Goal: Check status: Check status

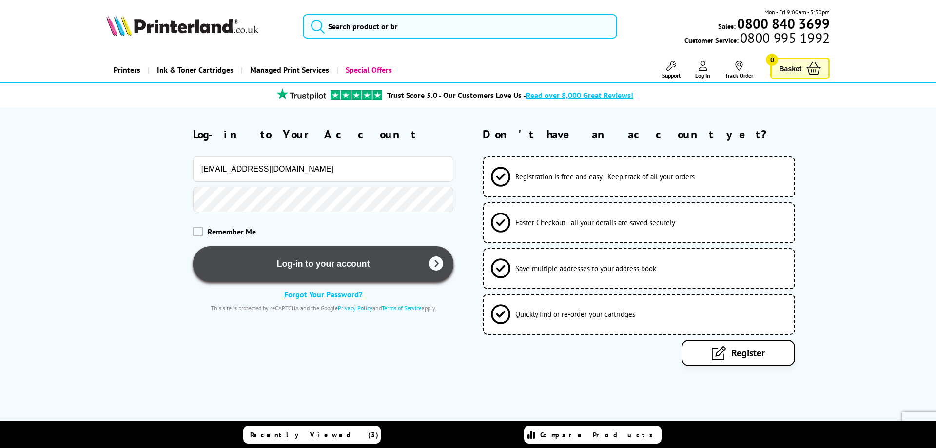
click at [328, 267] on button "Log-in to your account" at bounding box center [323, 264] width 261 height 36
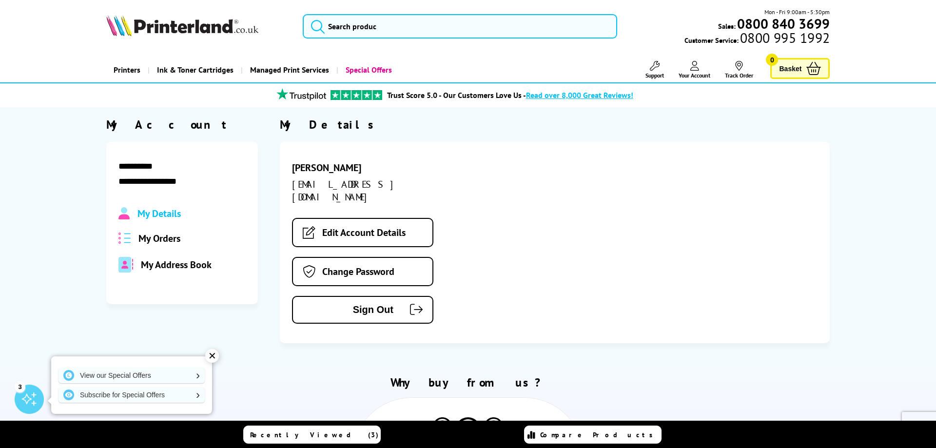
click at [189, 237] on div "My Orders" at bounding box center [183, 238] width 128 height 13
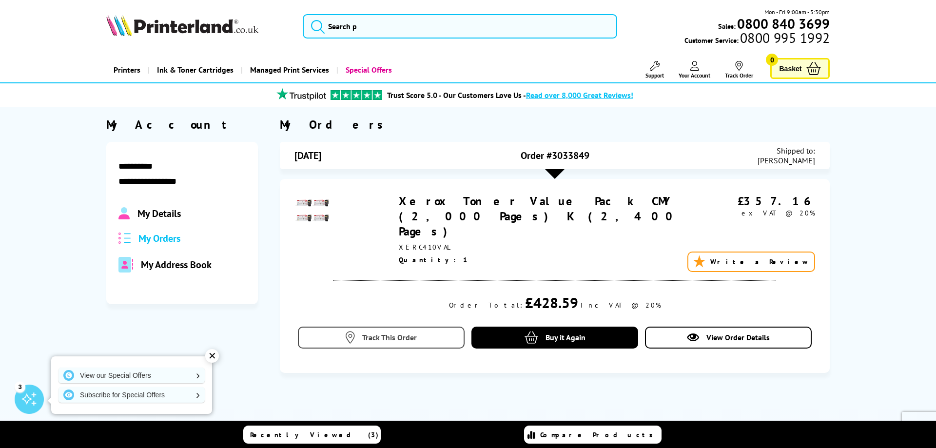
click at [360, 327] on link "Track This Order" at bounding box center [381, 338] width 167 height 22
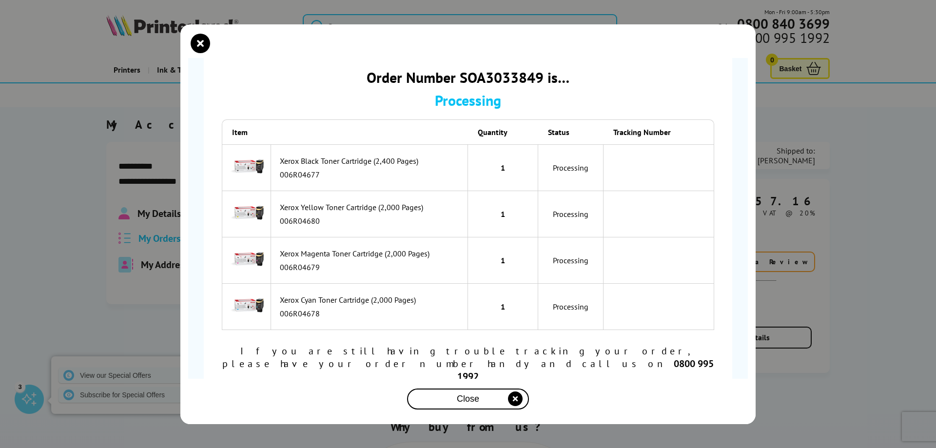
scroll to position [34, 0]
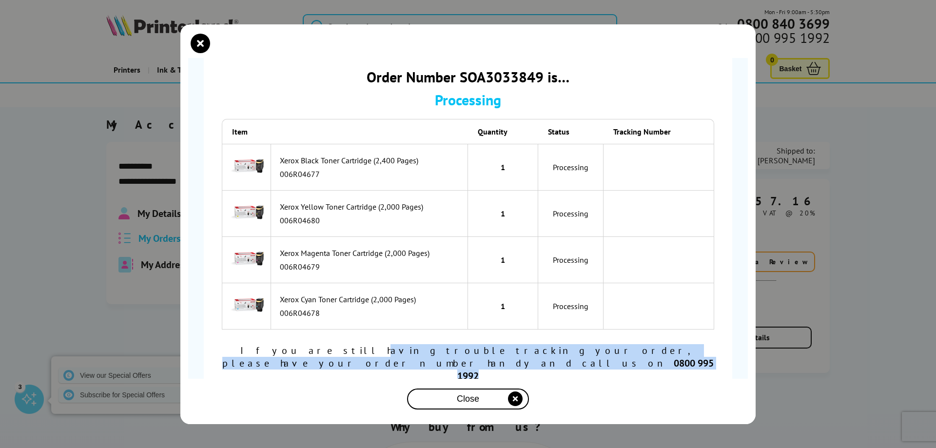
drag, startPoint x: 237, startPoint y: 354, endPoint x: 650, endPoint y: 381, distance: 414.5
click at [650, 381] on div "Order Number SOA3033849 is… Processing Item Quantity Status Tracking Number 006…" at bounding box center [468, 225] width 529 height 354
click at [485, 404] on div "Close" at bounding box center [468, 399] width 114 height 18
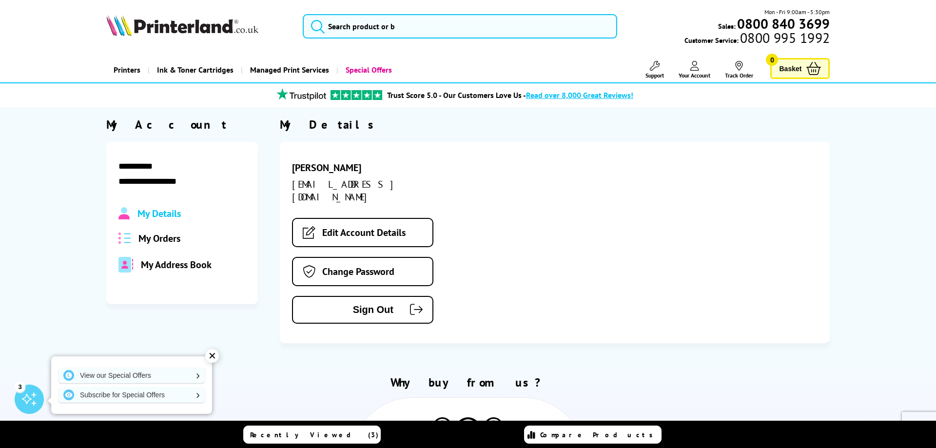
click at [169, 238] on span "My Orders" at bounding box center [160, 238] width 42 height 13
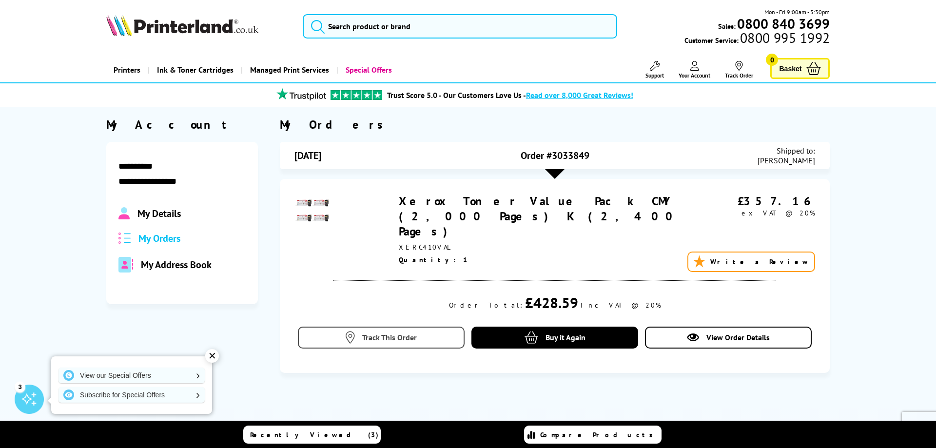
click at [419, 327] on link "Track This Order" at bounding box center [381, 338] width 167 height 22
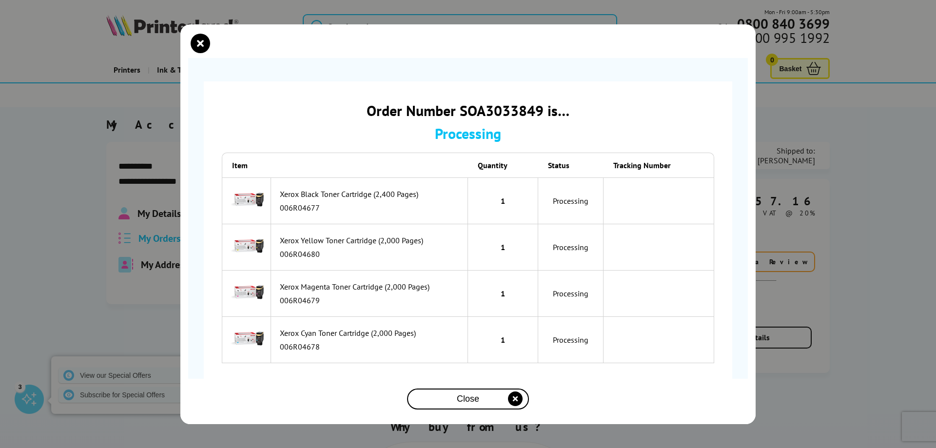
drag, startPoint x: 563, startPoint y: 198, endPoint x: 580, endPoint y: 288, distance: 90.8
click at [580, 288] on tbody "Xerox Black Toner Cartridge (2,400 Pages) 006R04677 1 Processing 006R04680" at bounding box center [468, 271] width 493 height 186
click at [201, 44] on icon "close modal" at bounding box center [201, 44] width 20 height 20
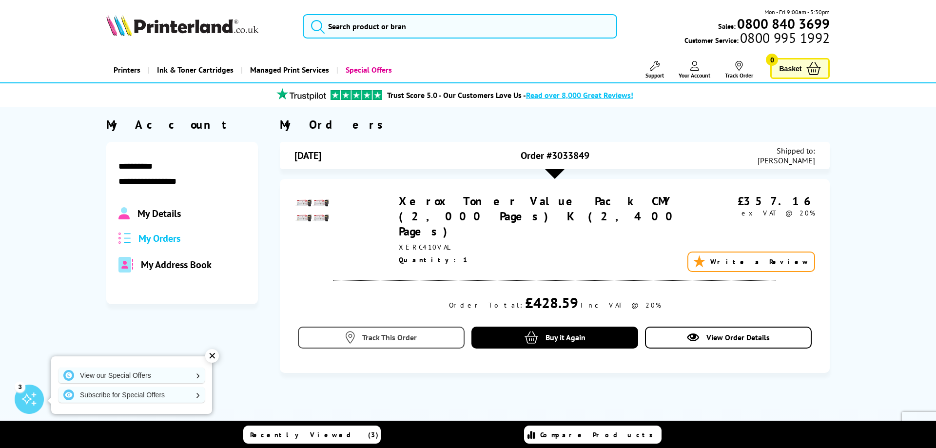
click at [416, 333] on span "Track This Order" at bounding box center [389, 338] width 55 height 10
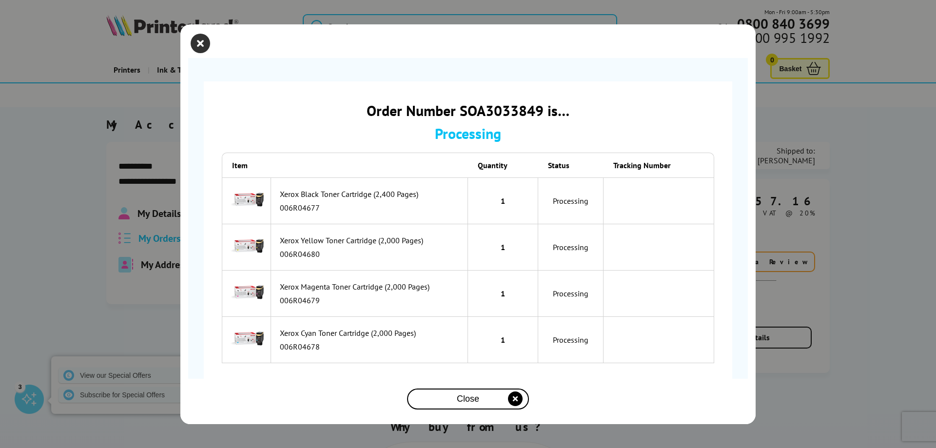
click at [206, 46] on icon "close modal" at bounding box center [201, 44] width 20 height 20
